Goal: Information Seeking & Learning: Learn about a topic

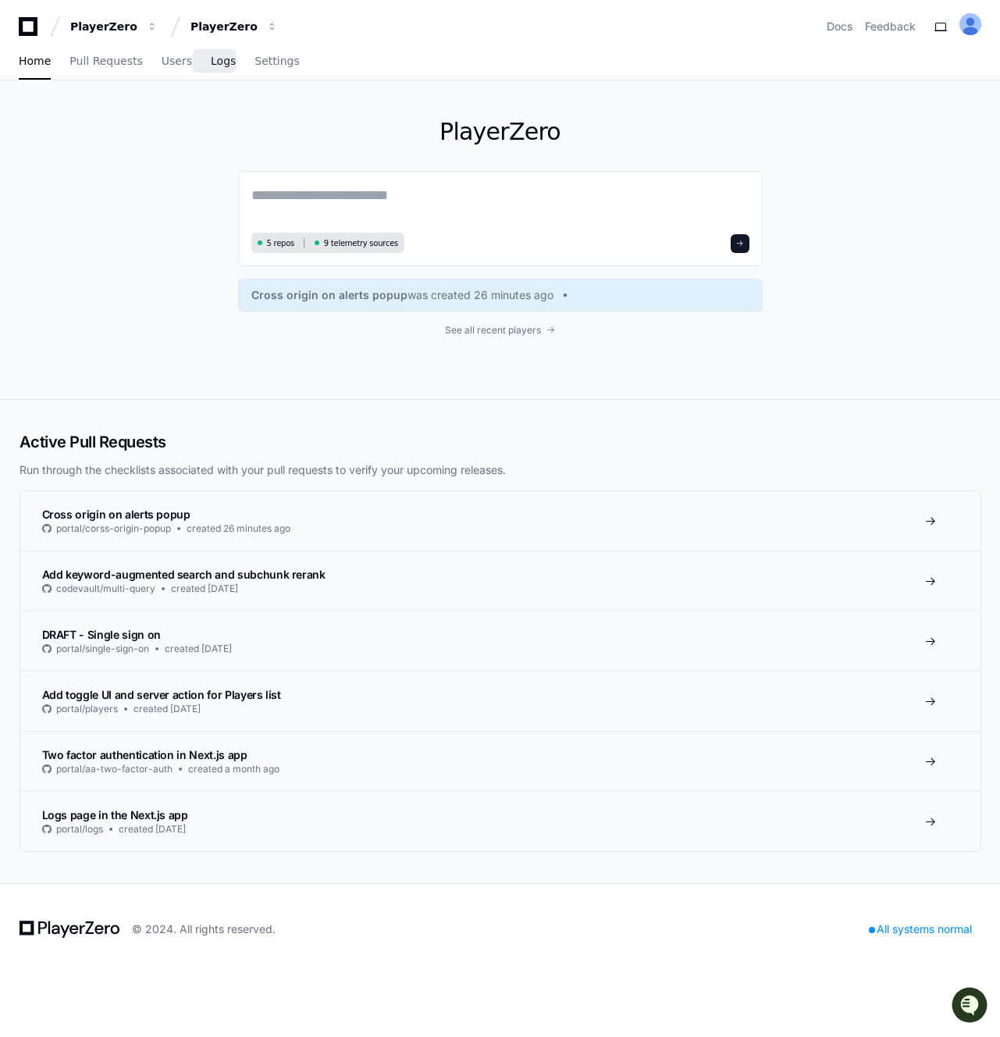
click at [211, 65] on span "Logs" at bounding box center [223, 60] width 25 height 9
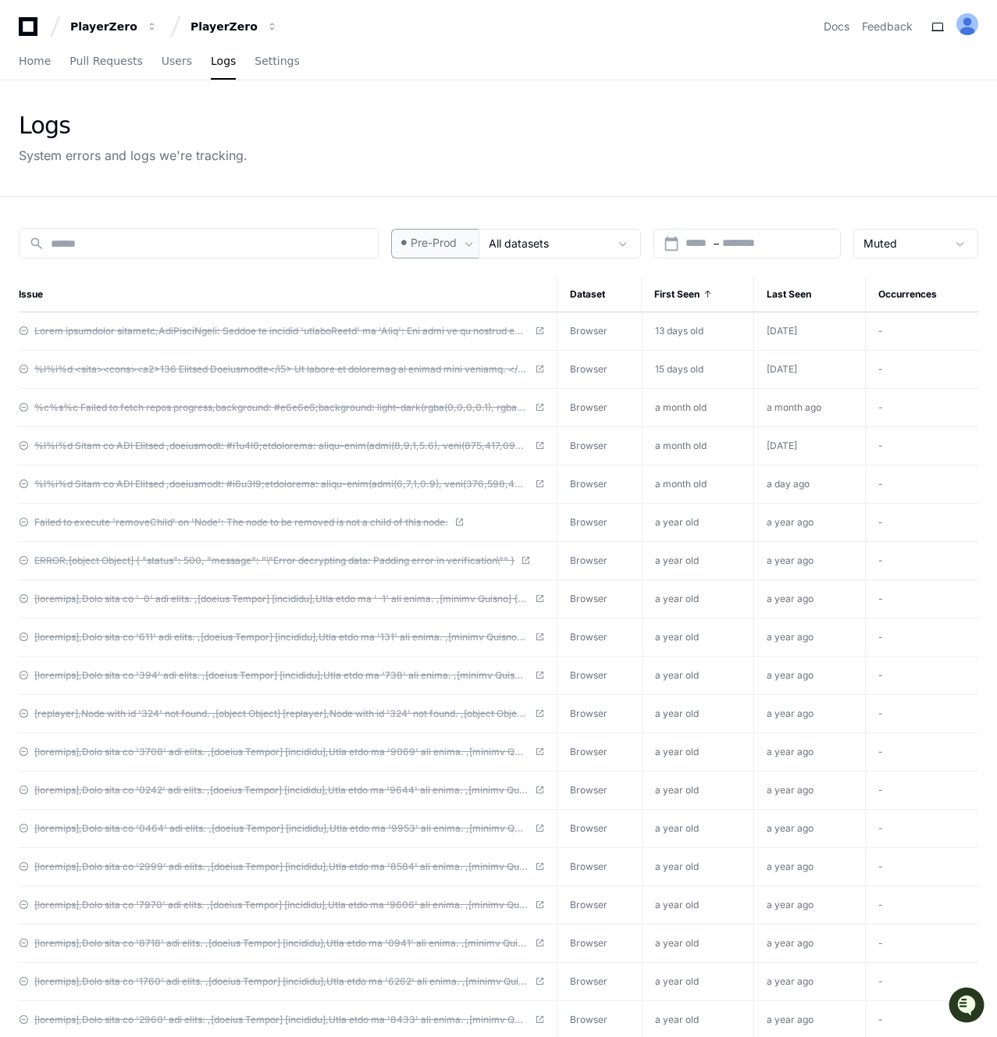
click at [444, 250] on mat-select "Pre-Prod" at bounding box center [429, 243] width 62 height 16
click at [433, 315] on mat-option "Pre-Prod" at bounding box center [456, 324] width 125 height 37
click at [456, 243] on span "Pre-Prod" at bounding box center [434, 243] width 46 height 16
click at [444, 273] on mat-option "Prod" at bounding box center [456, 285] width 125 height 37
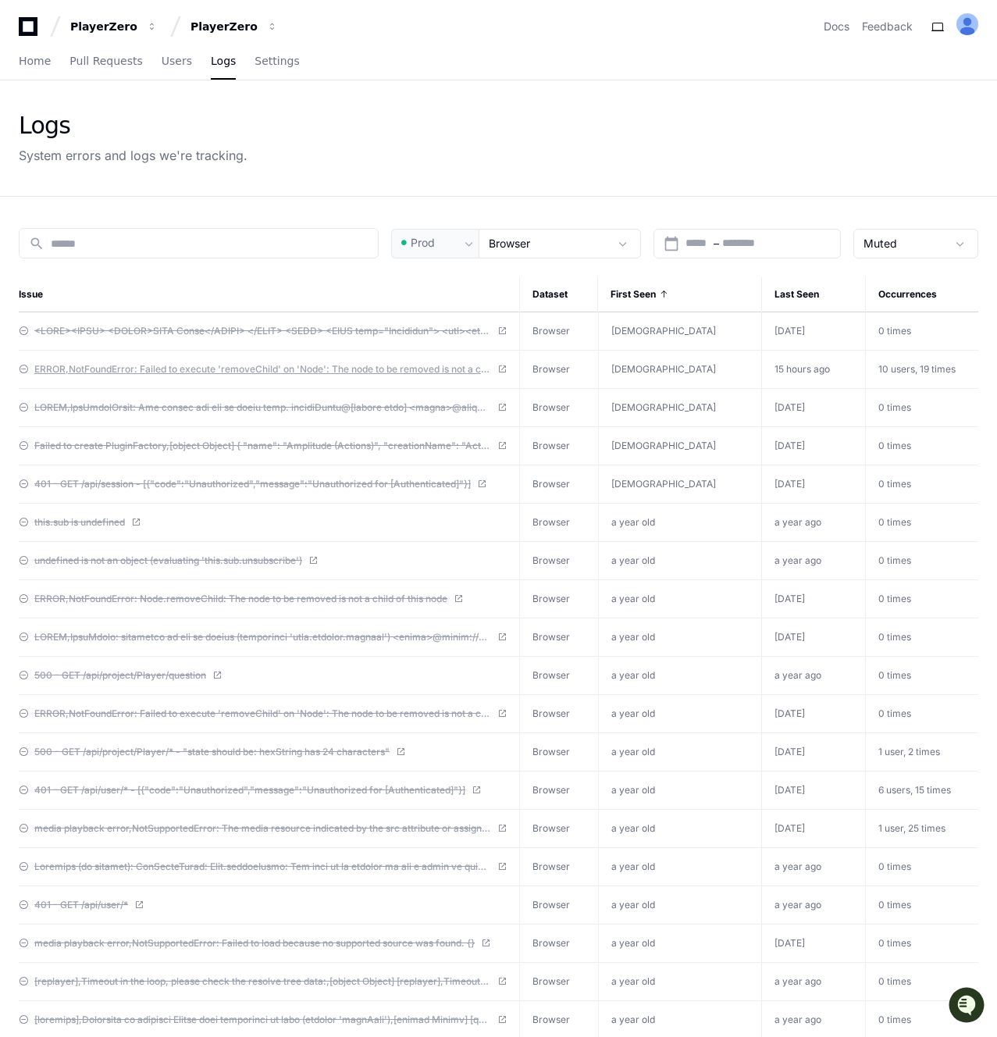
click at [347, 365] on span "ERROR,NotFoundError: Failed to execute 'removeChild' on 'Node': The node to be …" at bounding box center [262, 369] width 457 height 12
click at [432, 241] on span "Prod" at bounding box center [421, 243] width 24 height 16
click at [513, 252] on div at bounding box center [498, 518] width 996 height 1037
click at [514, 245] on span "Browser" at bounding box center [507, 243] width 41 height 13
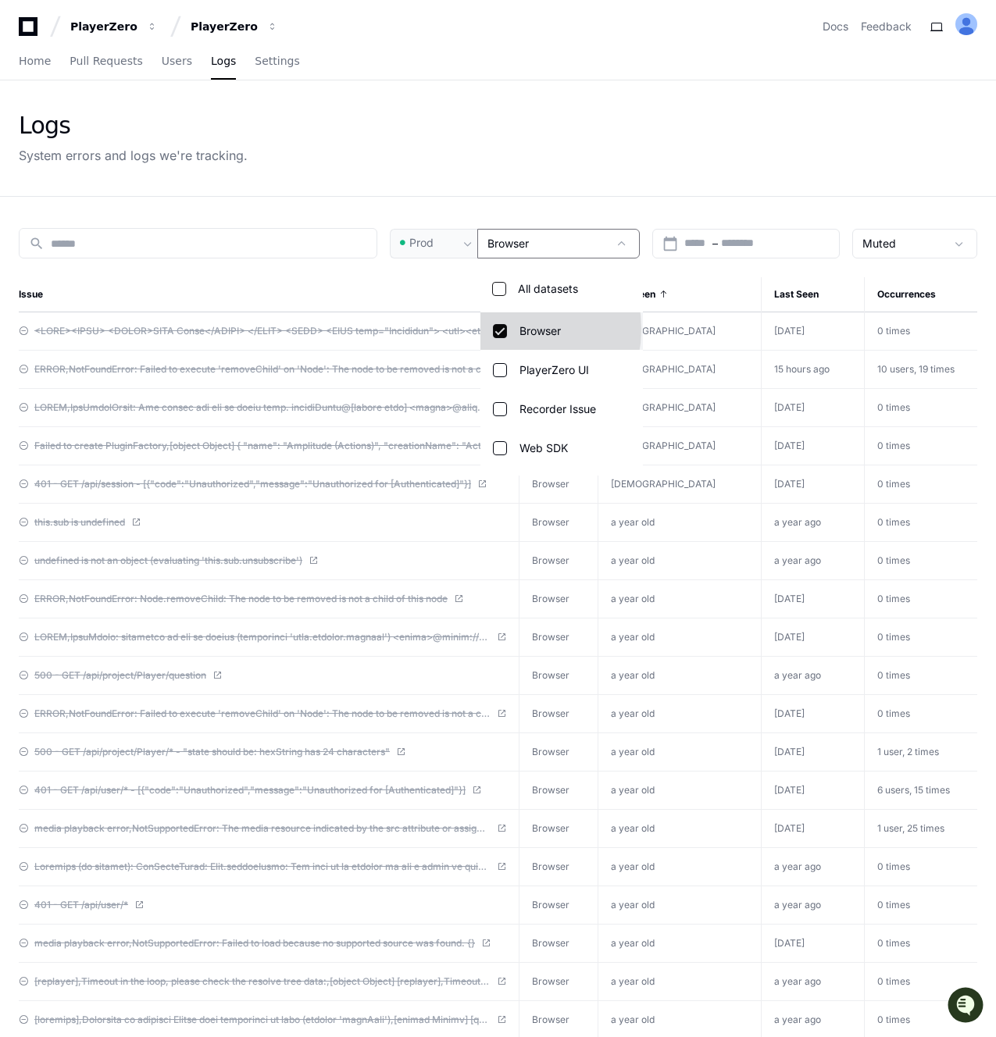
click at [499, 329] on mat-pseudo-checkbox at bounding box center [500, 331] width 14 height 14
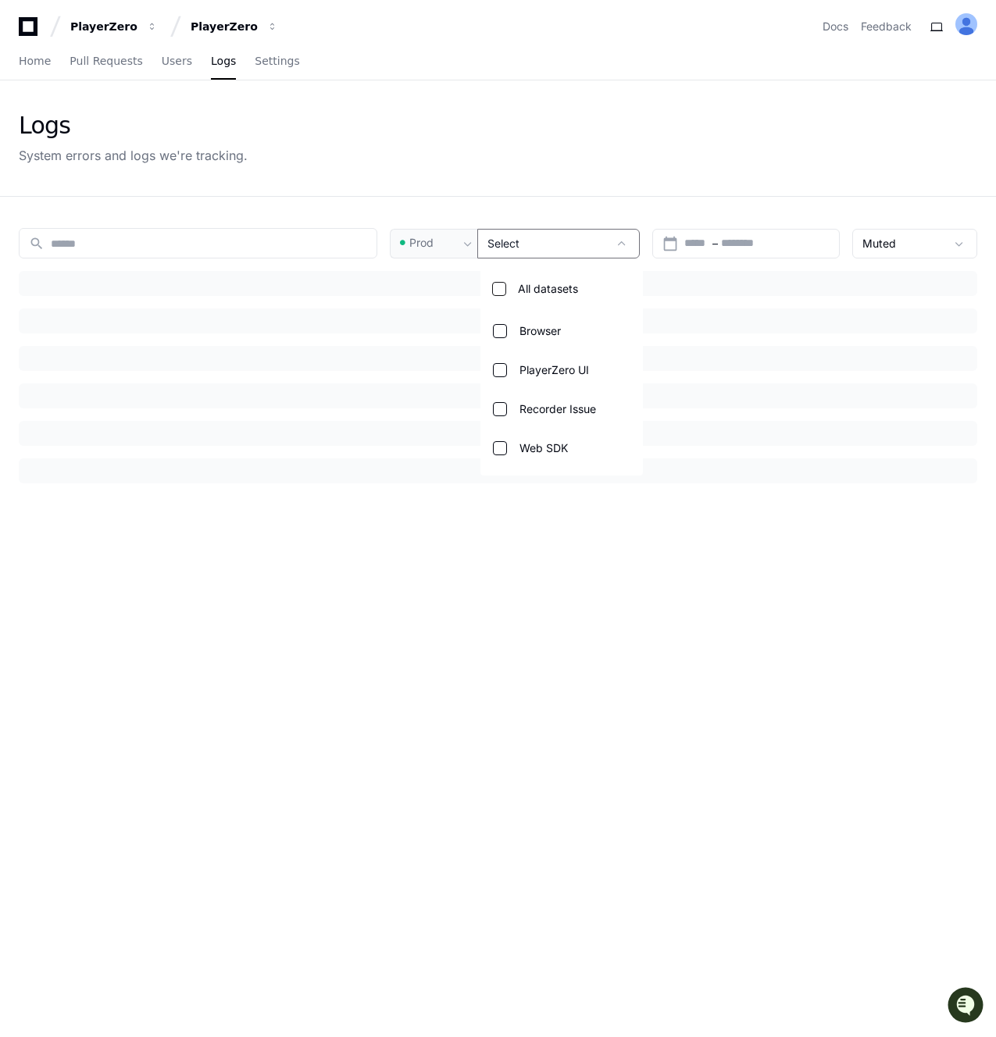
click at [458, 169] on div at bounding box center [498, 518] width 996 height 1037
click at [422, 198] on div "search Prod Select calendar_today Start – End date Muted Issue Dataset First Se…" at bounding box center [498, 715] width 996 height 1037
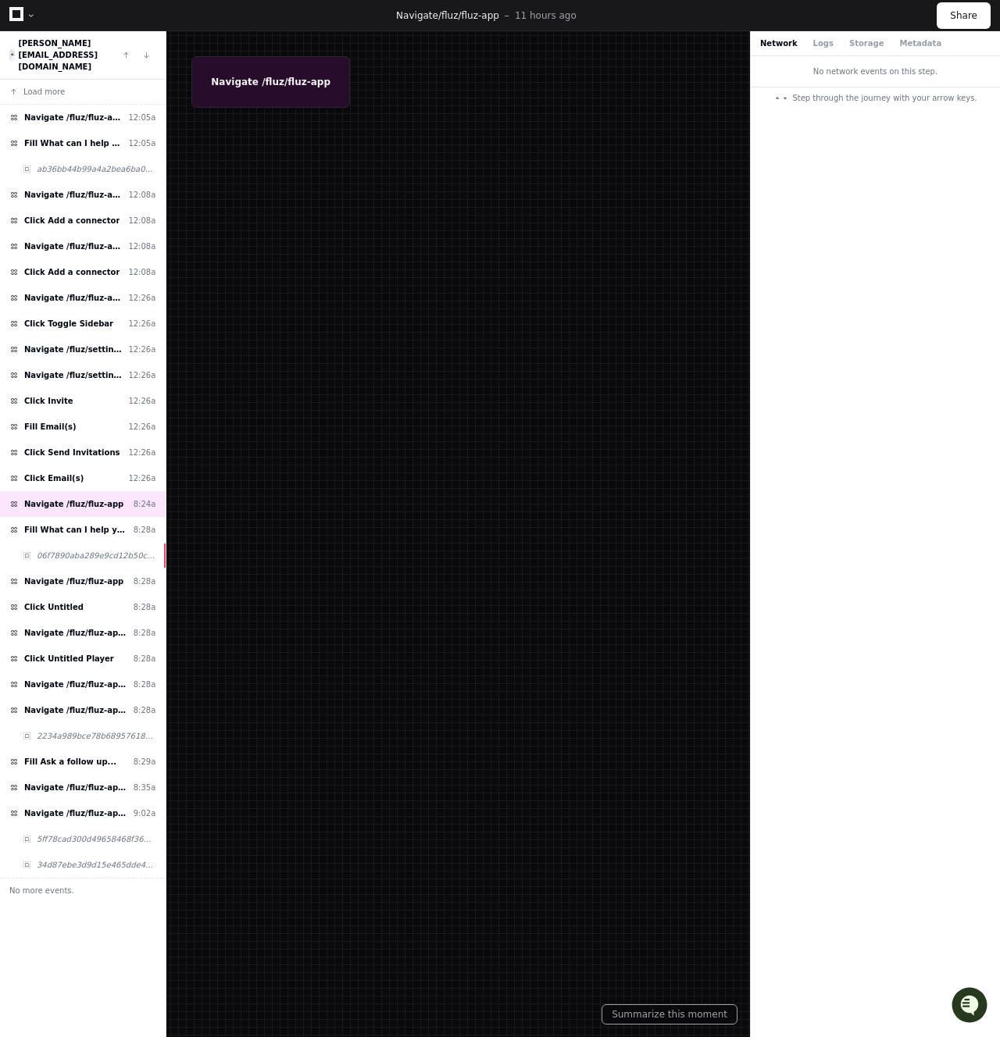
click at [369, 446] on div at bounding box center [500, 518] width 1000 height 1037
click at [88, 42] on span "maurice@fluz.app" at bounding box center [58, 55] width 80 height 32
click at [59, 39] on span "maurice@fluz.app" at bounding box center [58, 55] width 80 height 32
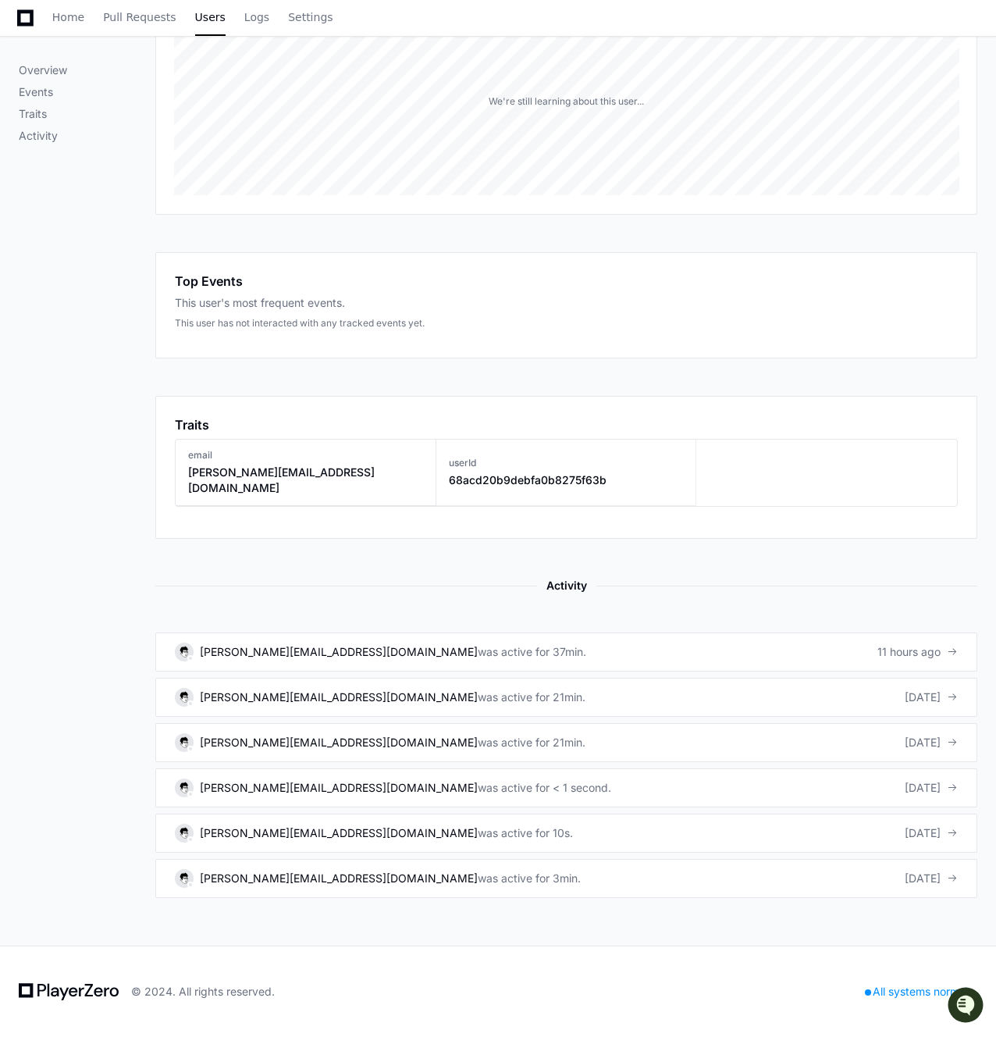
scroll to position [304, 0]
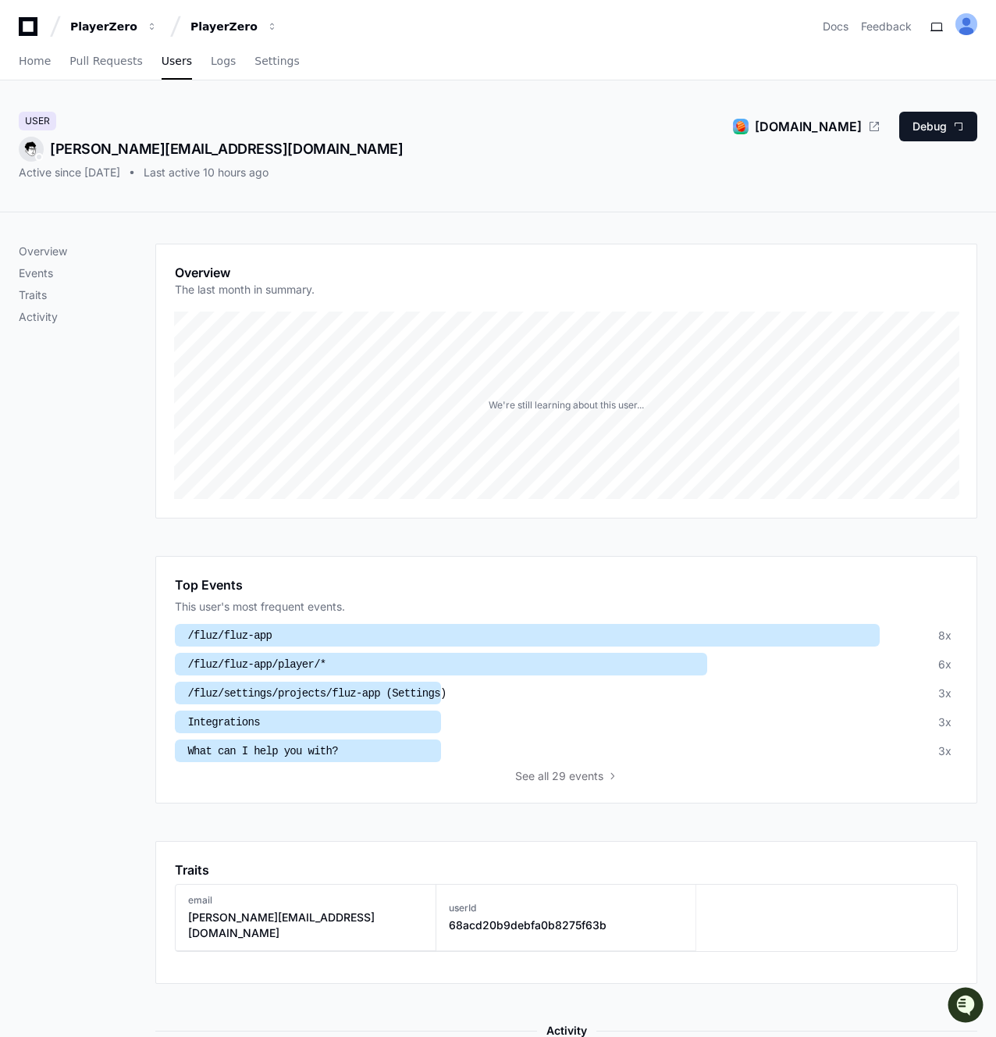
click at [124, 498] on div "Overview Events Traits Activity" at bounding box center [87, 793] width 137 height 1099
click at [326, 497] on div "Overview Events Traits Activity Overview The last month in summary. We're still…" at bounding box center [498, 793] width 996 height 1162
click at [293, 515] on div "Overview The last month in summary. We're still learning about this user..." at bounding box center [566, 381] width 822 height 275
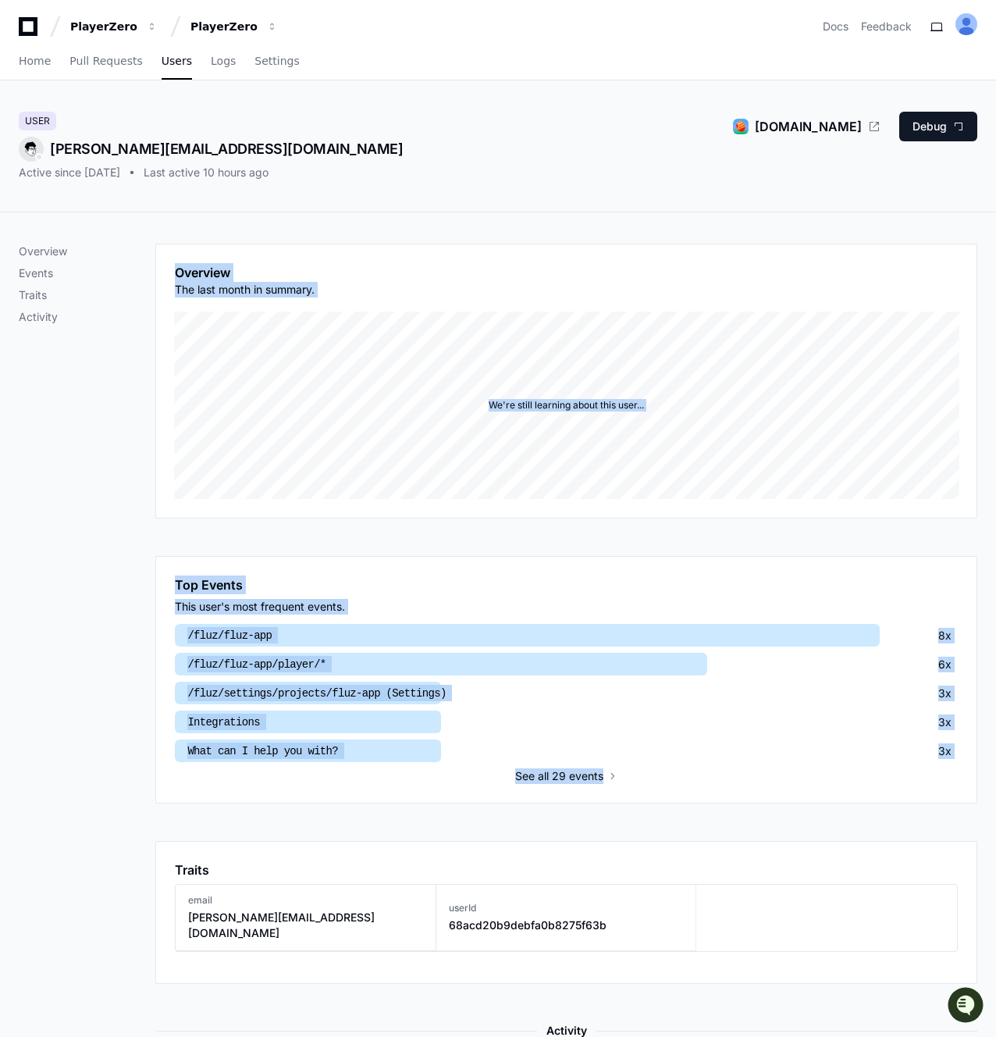
drag, startPoint x: 152, startPoint y: 554, endPoint x: 166, endPoint y: 814, distance: 261.2
click at [176, 626] on div "Overview Events Traits Activity Overview The last month in summary. We're still…" at bounding box center [498, 793] width 959 height 1099
click at [130, 626] on div "Overview Events Traits Activity" at bounding box center [87, 793] width 137 height 1099
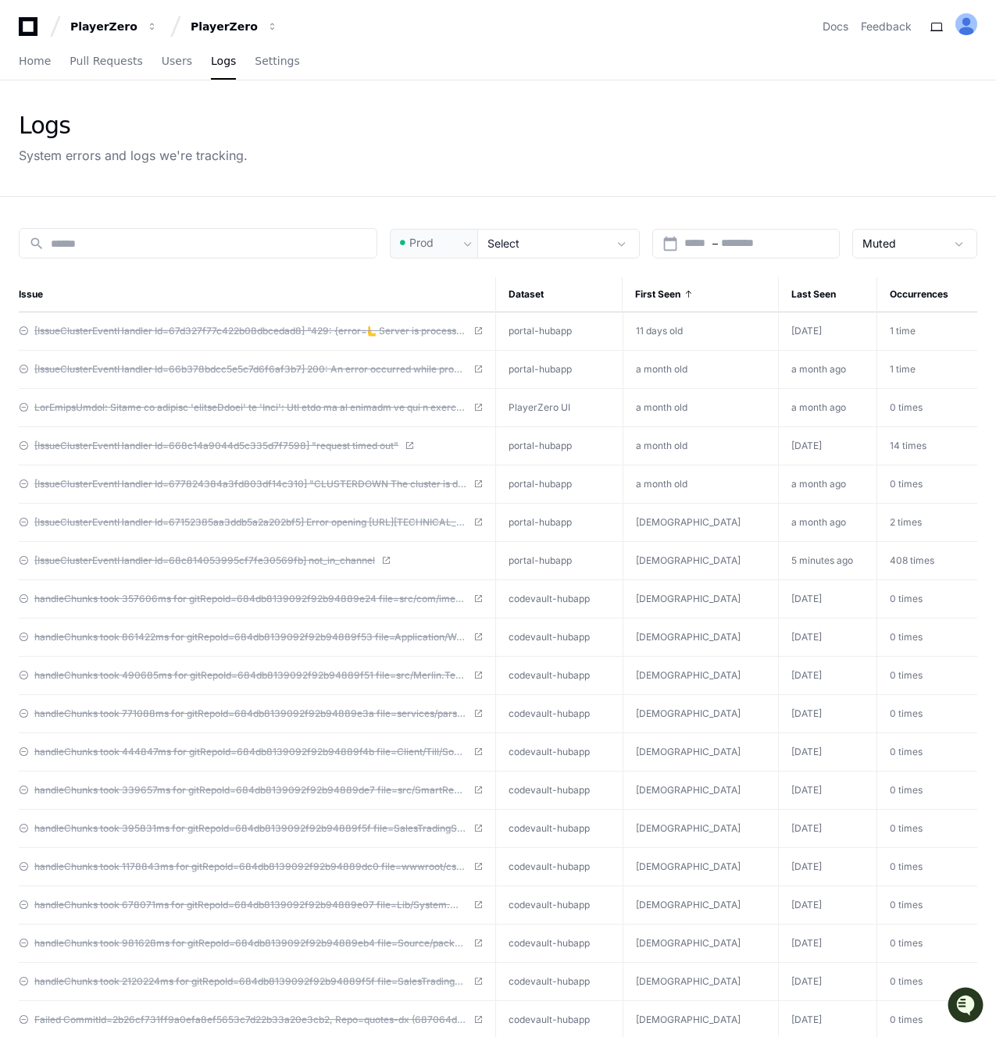
click at [896, 447] on span "14 times" at bounding box center [907, 446] width 37 height 12
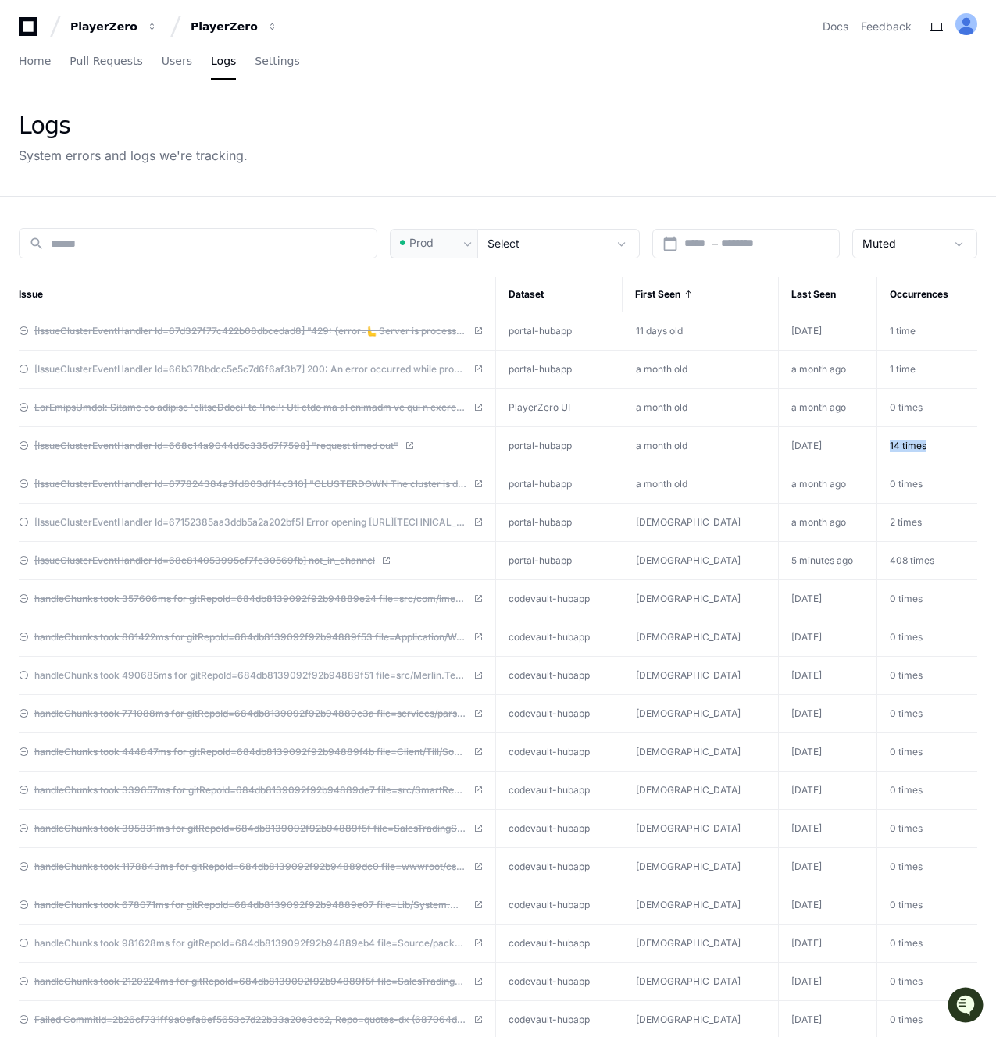
click at [896, 447] on span "14 times" at bounding box center [907, 446] width 37 height 12
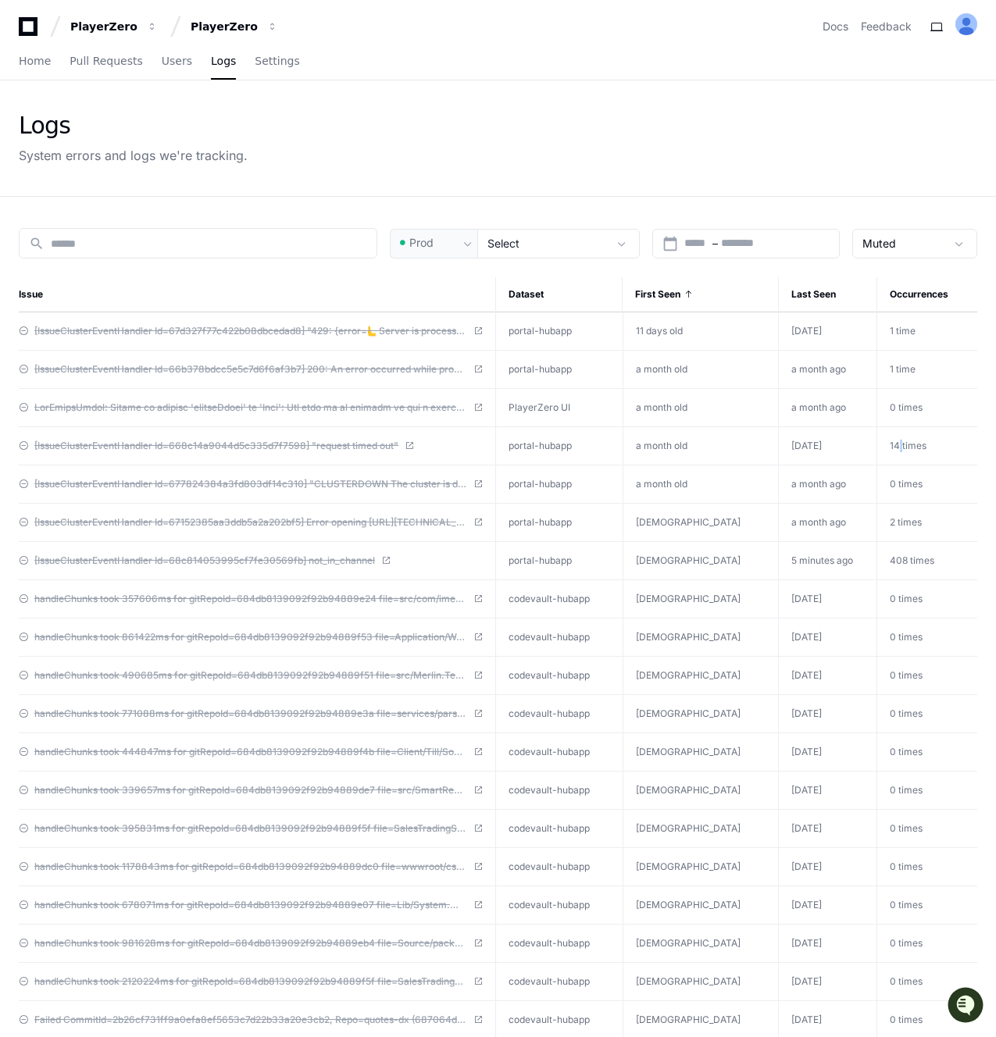
click at [896, 447] on span "14 times" at bounding box center [907, 446] width 37 height 12
click at [913, 545] on td "408 times" at bounding box center [927, 561] width 100 height 38
click at [905, 558] on span "408 times" at bounding box center [911, 560] width 45 height 12
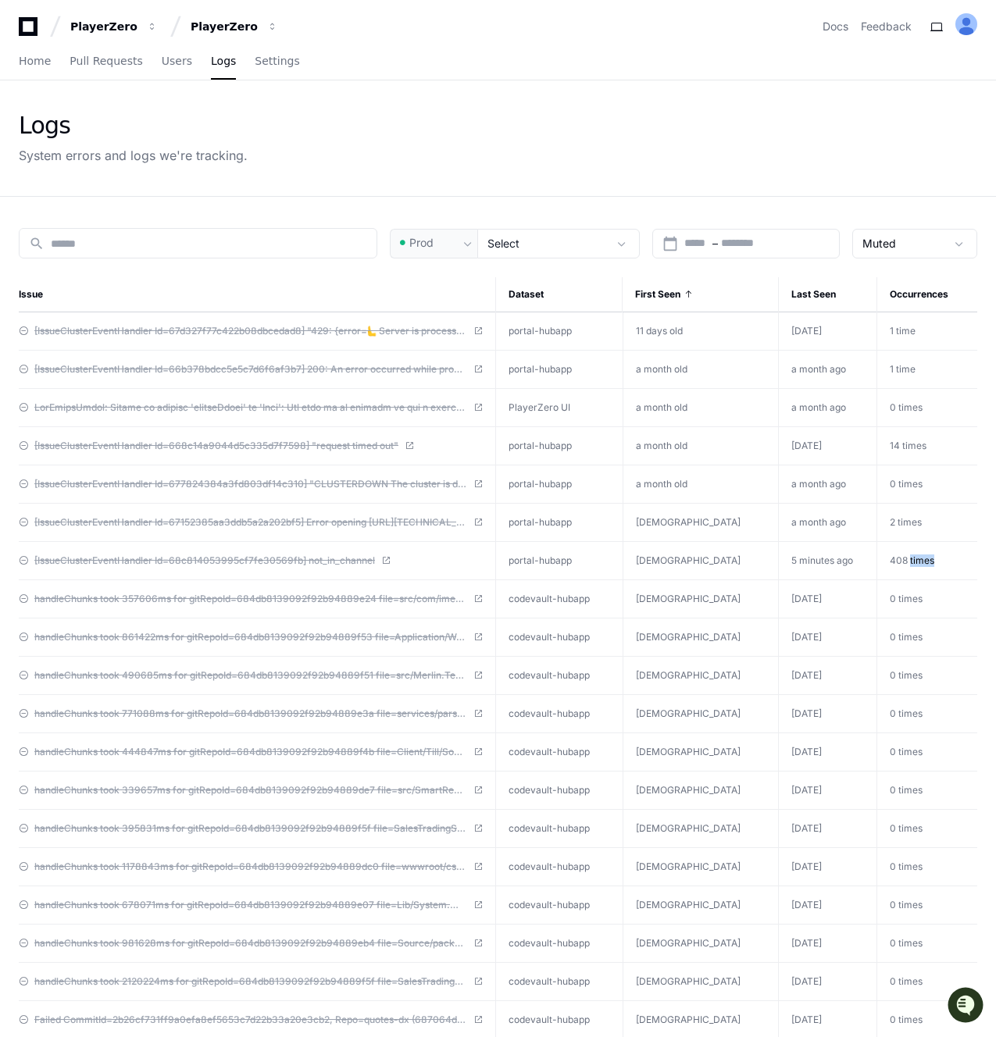
click at [905, 558] on span "408 times" at bounding box center [911, 560] width 45 height 12
click at [892, 559] on span "408 times" at bounding box center [911, 560] width 45 height 12
click at [903, 565] on td "408 times" at bounding box center [927, 561] width 100 height 38
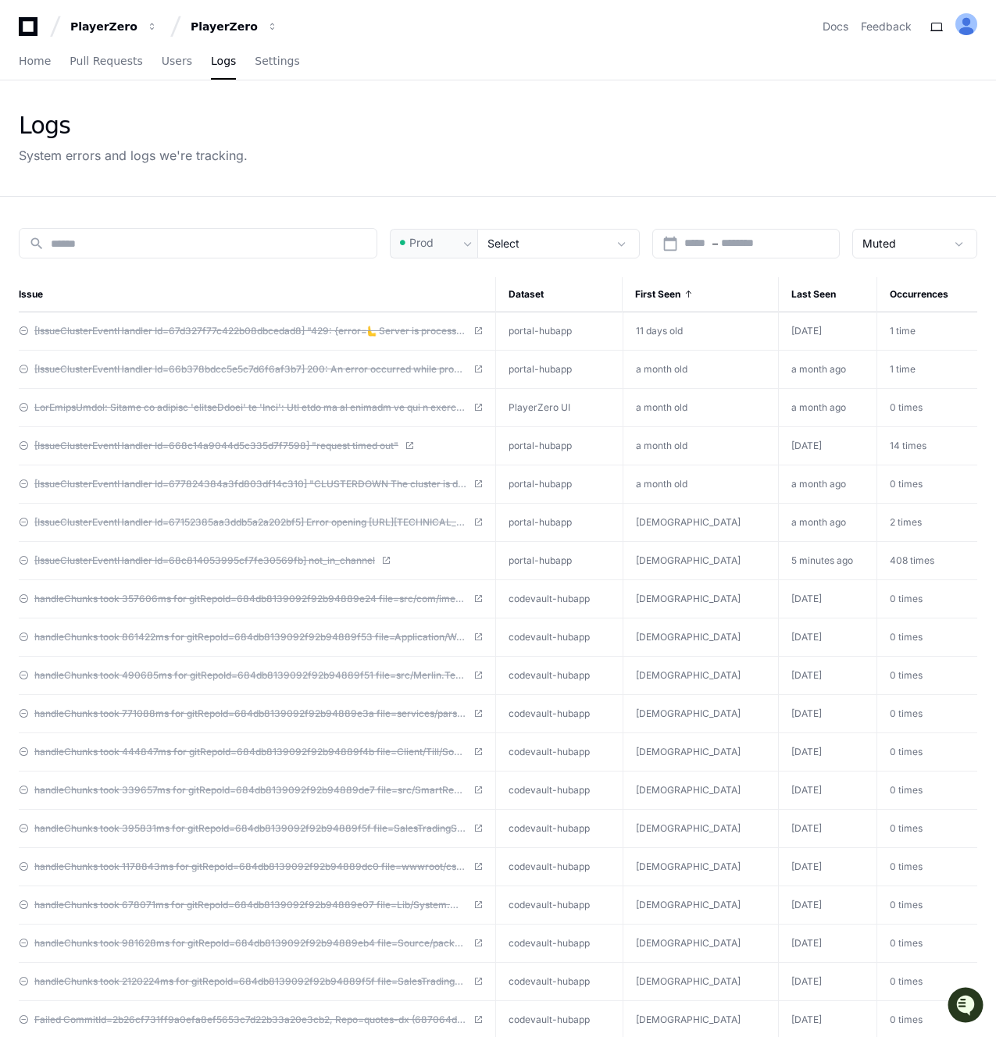
click at [680, 297] on span "First Seen" at bounding box center [657, 294] width 45 height 12
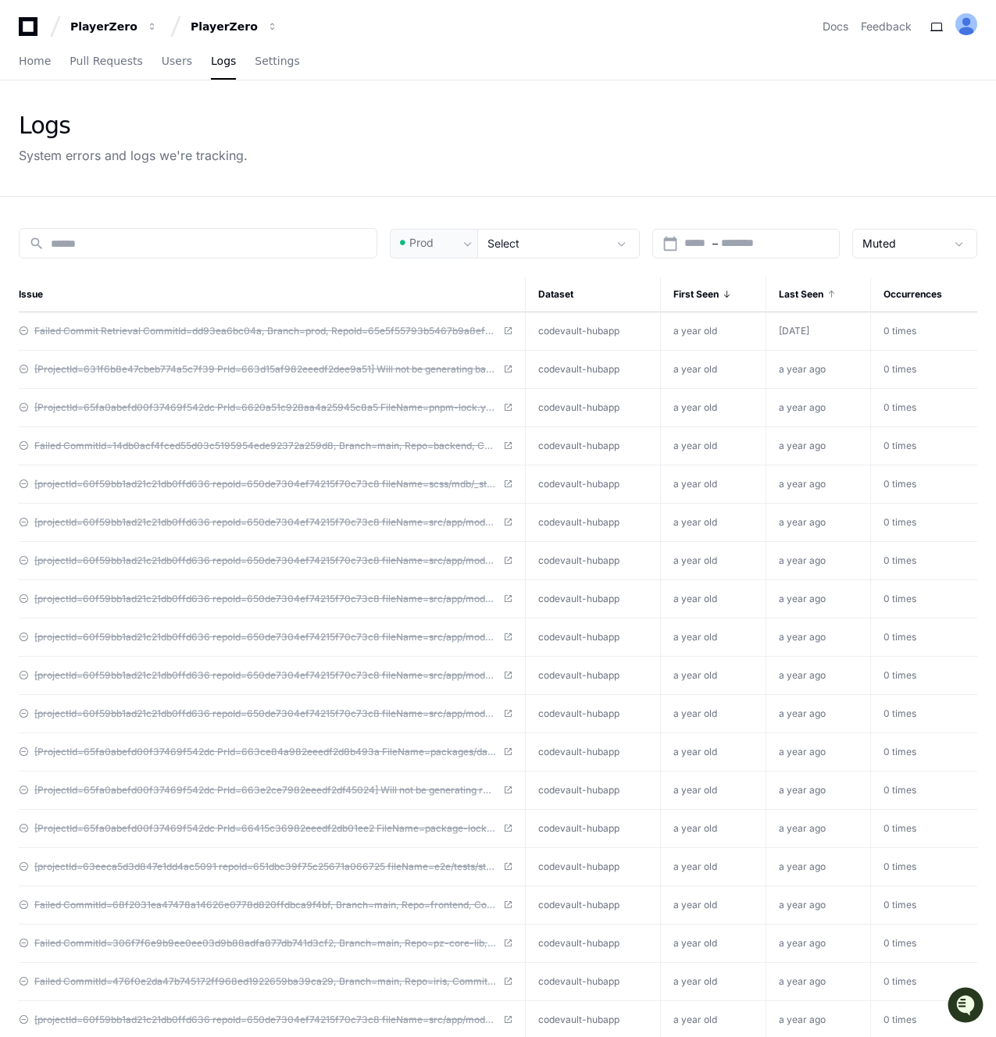
click at [829, 290] on span at bounding box center [830, 294] width 9 height 9
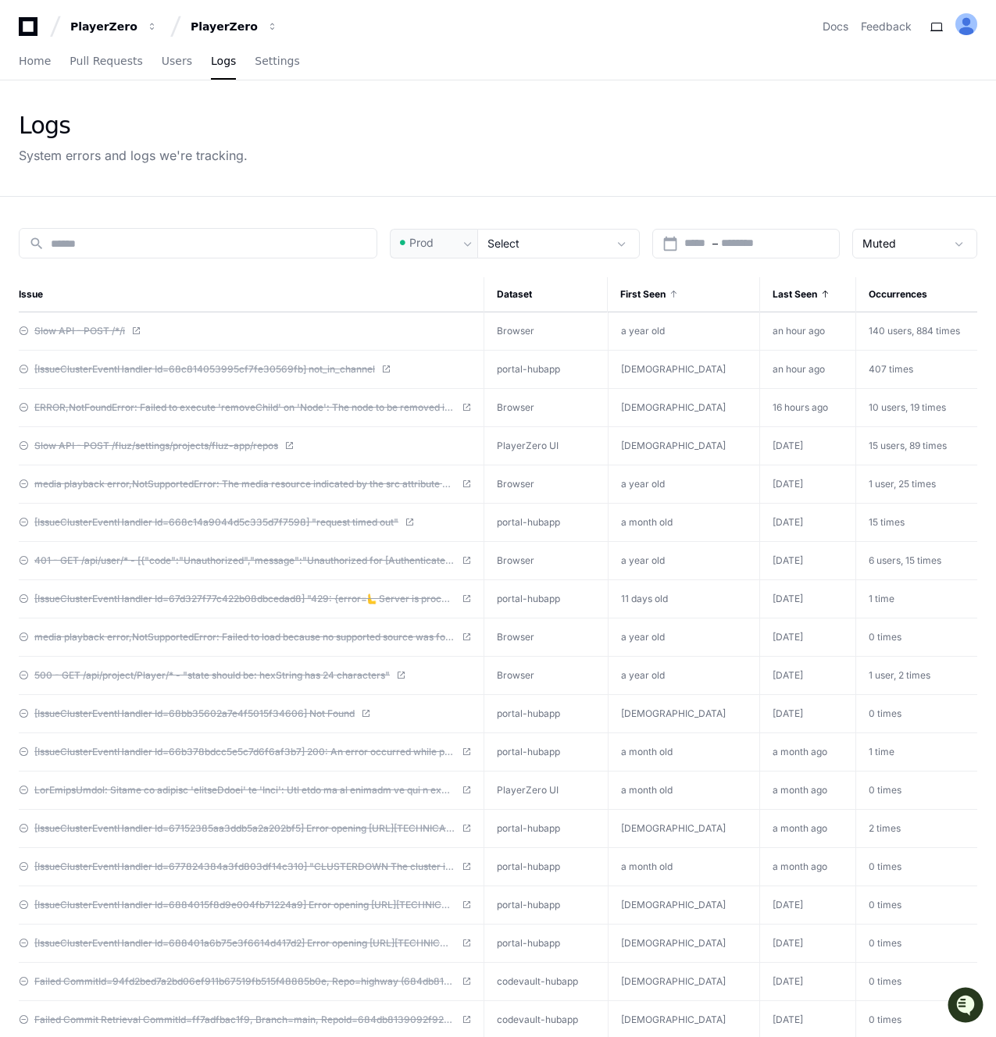
click at [665, 296] on span "First Seen" at bounding box center [642, 294] width 45 height 12
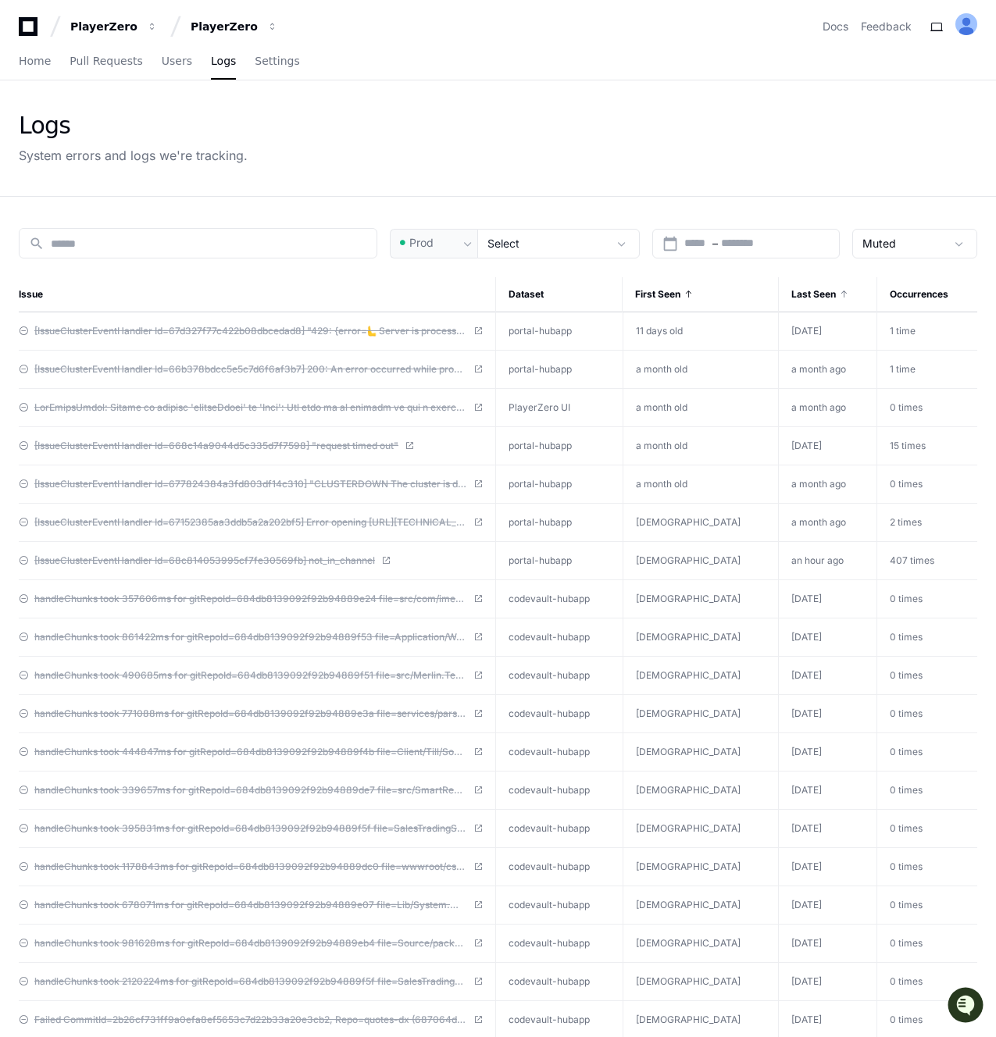
click at [680, 295] on span "First Seen" at bounding box center [657, 294] width 45 height 12
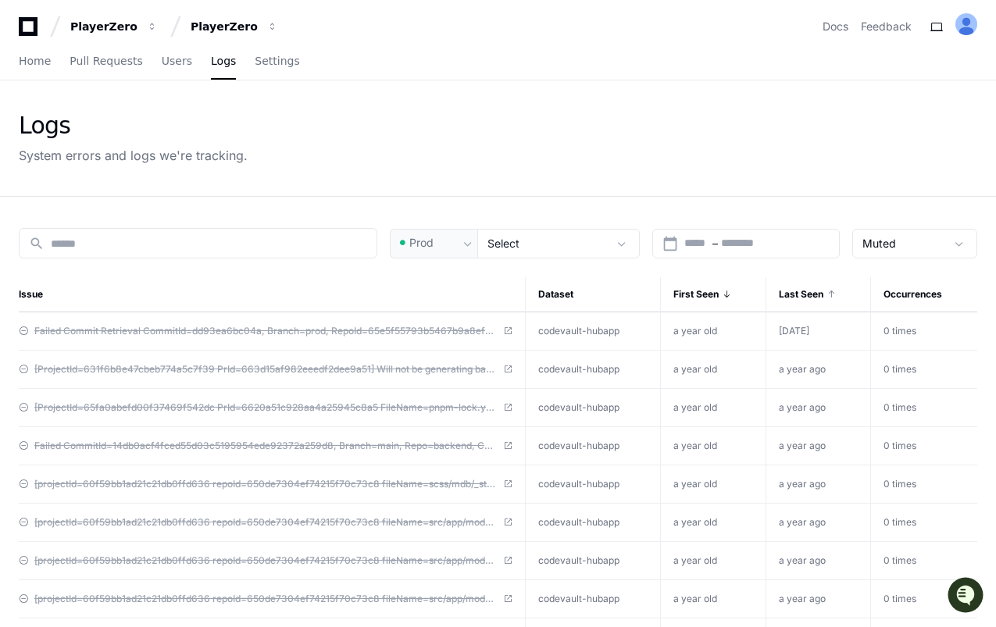
click at [703, 294] on span "First Seen" at bounding box center [695, 294] width 45 height 12
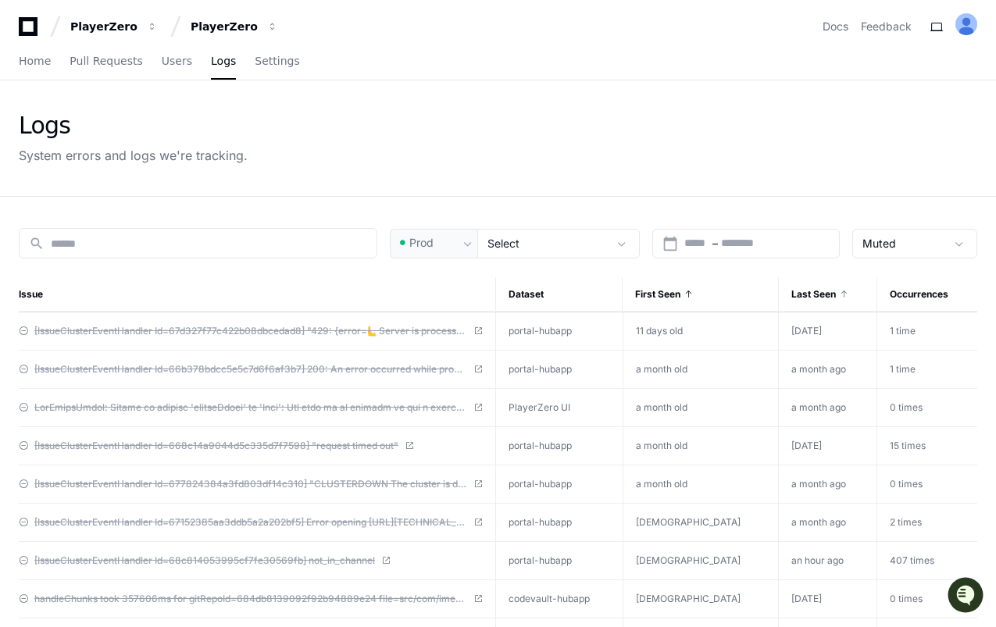
click at [693, 290] on span at bounding box center [687, 294] width 9 height 9
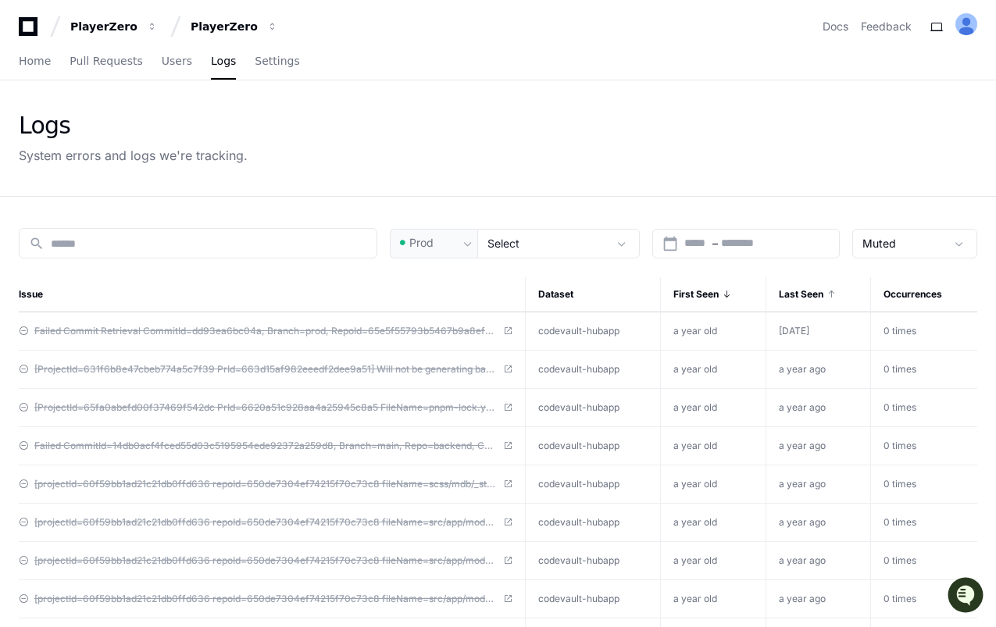
click at [823, 297] on span "Last Seen" at bounding box center [801, 294] width 45 height 12
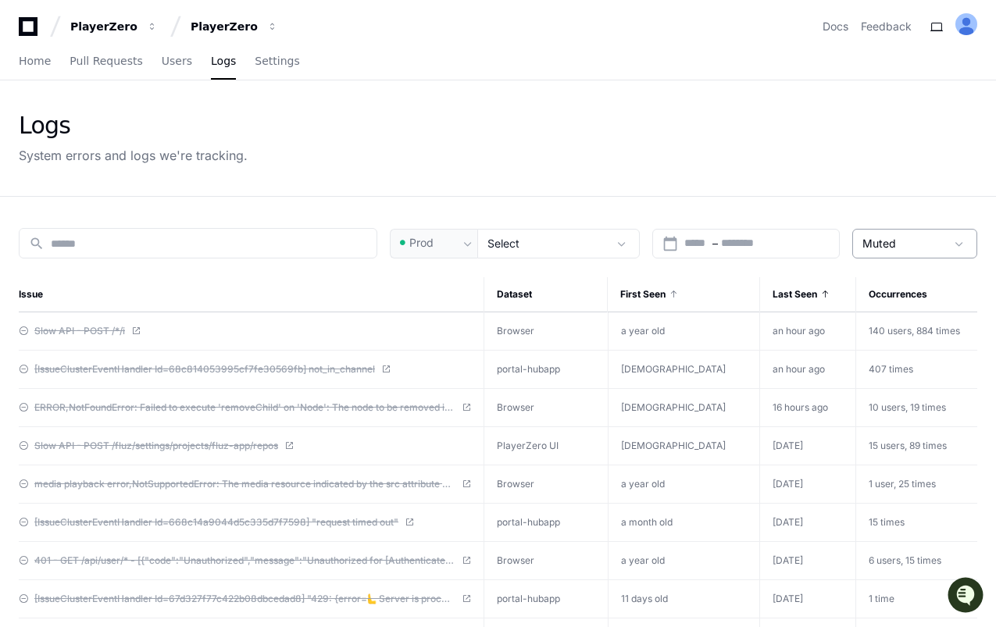
click at [879, 242] on span "Muted" at bounding box center [879, 243] width 34 height 13
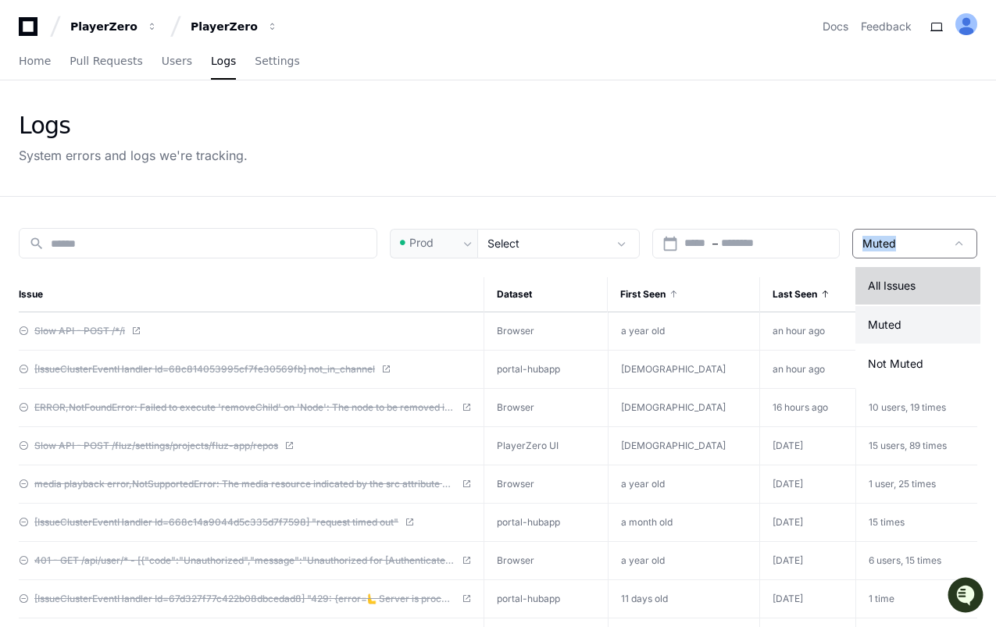
click at [879, 275] on mat-option "All Issues" at bounding box center [917, 285] width 125 height 37
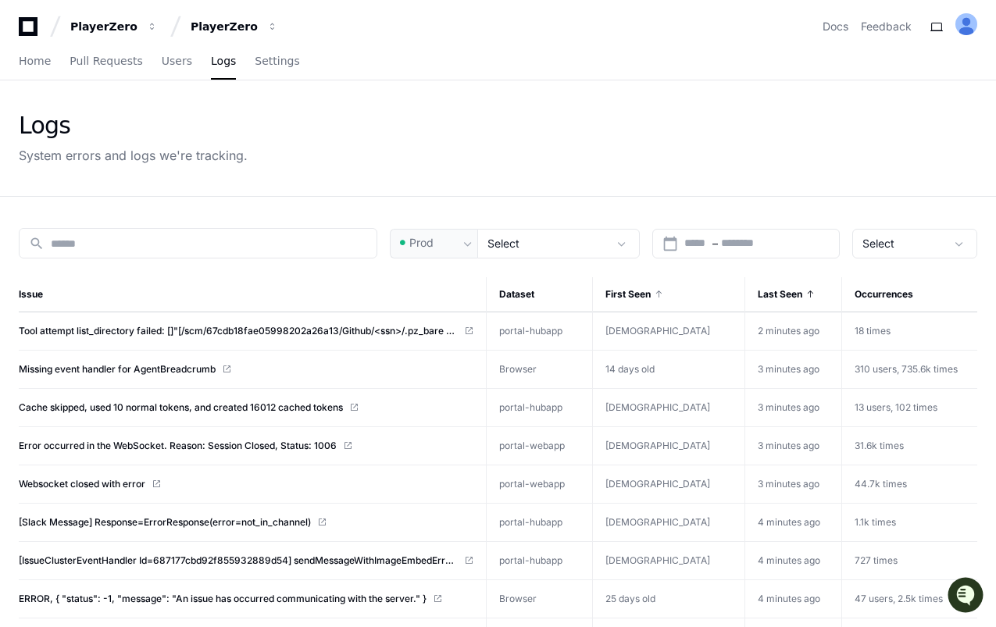
click at [663, 294] on span at bounding box center [658, 294] width 9 height 9
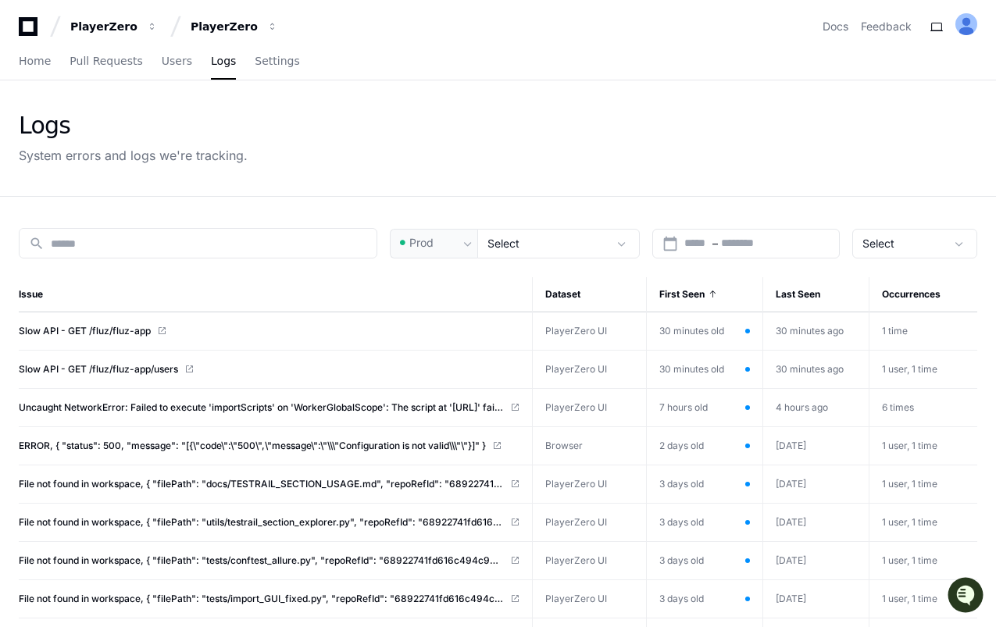
click at [700, 290] on span "First Seen" at bounding box center [681, 294] width 45 height 12
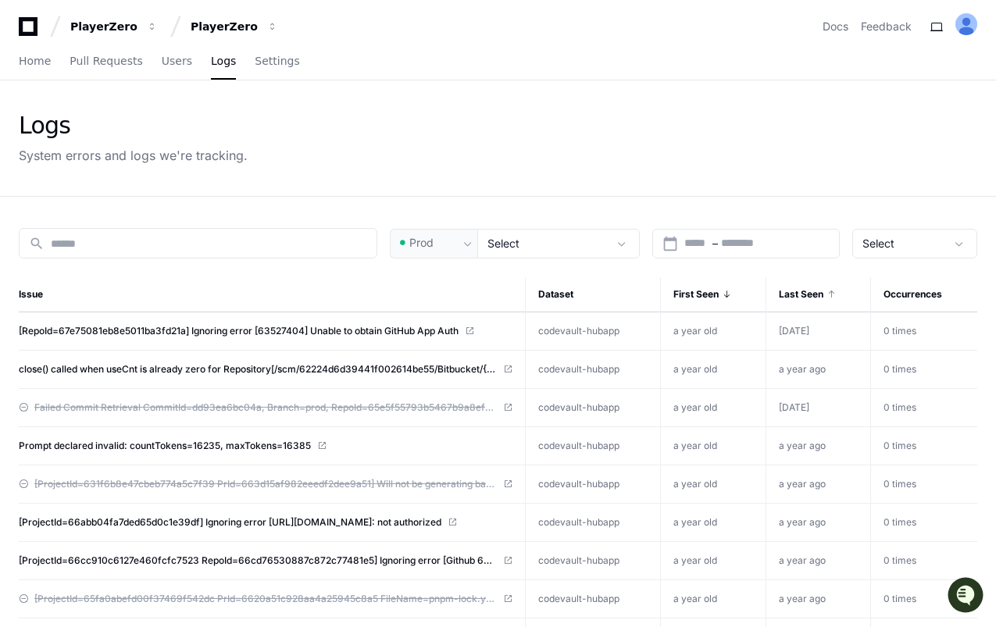
click at [791, 295] on span "Last Seen" at bounding box center [801, 294] width 45 height 12
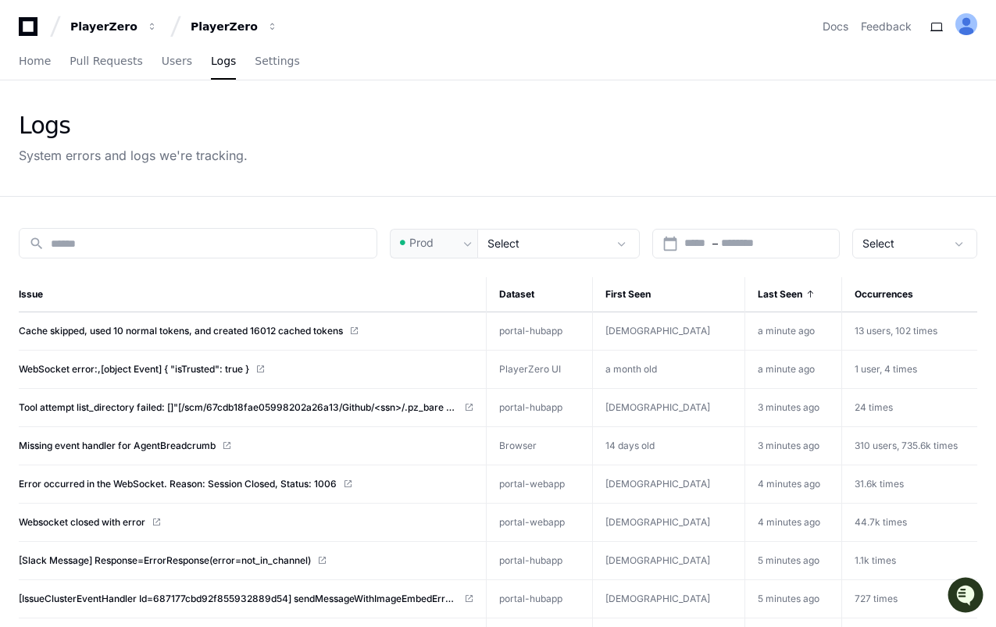
click at [805, 290] on span at bounding box center [809, 294] width 9 height 9
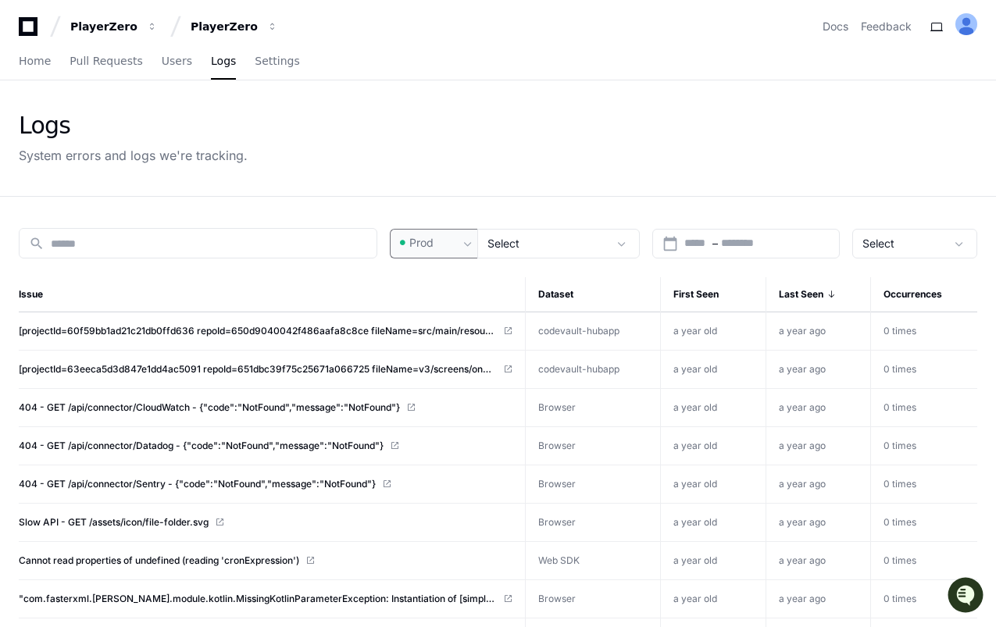
click at [429, 244] on span "Prod" at bounding box center [421, 243] width 24 height 16
click at [435, 318] on span "Pre-Prod" at bounding box center [441, 325] width 46 height 16
